Goal: Find specific page/section: Find specific page/section

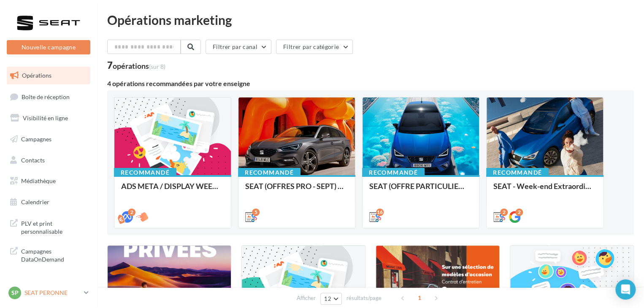
click at [68, 293] on p "SEAT PERONNE" at bounding box center [52, 293] width 56 height 8
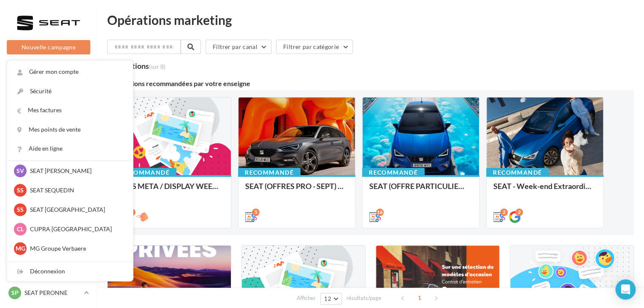
scroll to position [160, 0]
click at [62, 187] on p "SEAT SEQUEDIN" at bounding box center [76, 189] width 93 height 8
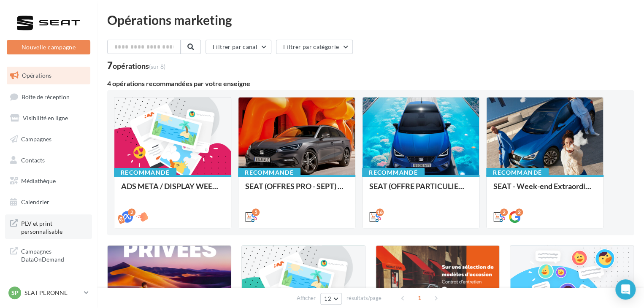
click at [49, 226] on span "PLV et print personnalisable" at bounding box center [54, 227] width 66 height 18
click at [68, 297] on div "SP SEAT PERONNE SEAT-PERONNE" at bounding box center [44, 293] width 72 height 13
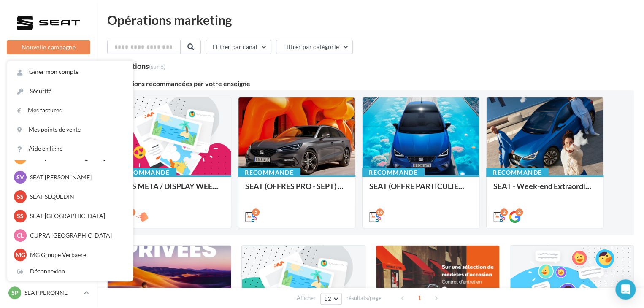
scroll to position [152, 0]
click at [42, 199] on p "SEAT SEQUEDIN" at bounding box center [76, 197] width 93 height 8
